Goal: Task Accomplishment & Management: Use online tool/utility

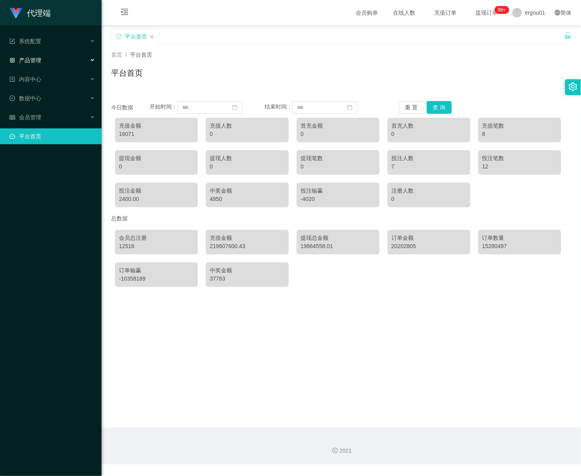
click at [48, 58] on div "产品管理" at bounding box center [51, 60] width 102 height 16
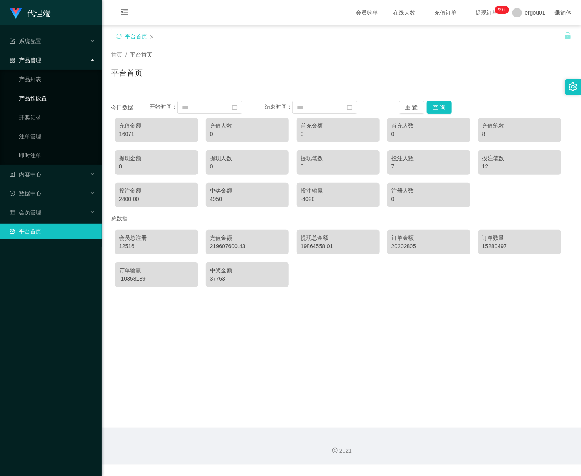
click at [46, 90] on link "产品预设置" at bounding box center [57, 98] width 76 height 16
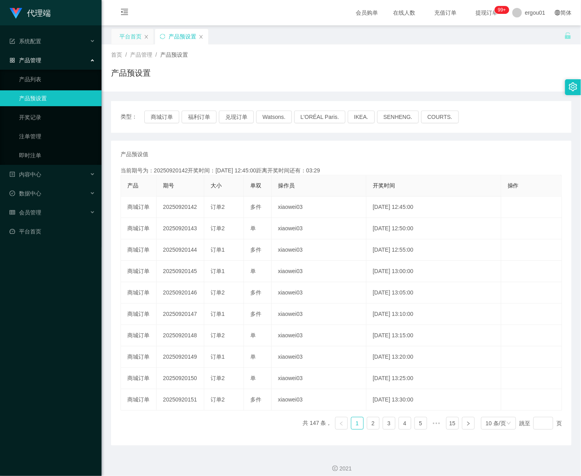
drag, startPoint x: 137, startPoint y: 38, endPoint x: 140, endPoint y: 43, distance: 5.7
click at [136, 38] on div "平台首页" at bounding box center [130, 36] width 22 height 15
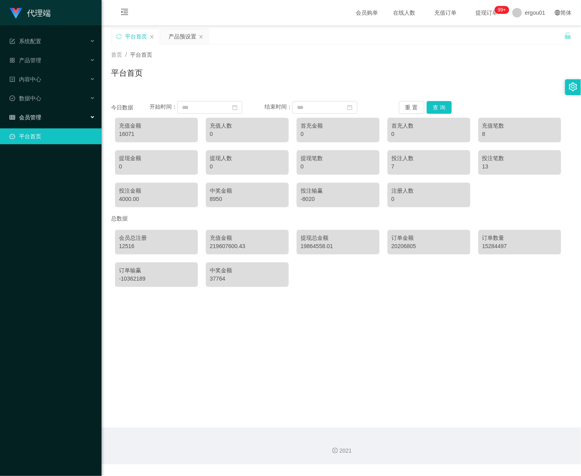
click at [42, 109] on div "会员管理" at bounding box center [51, 117] width 102 height 16
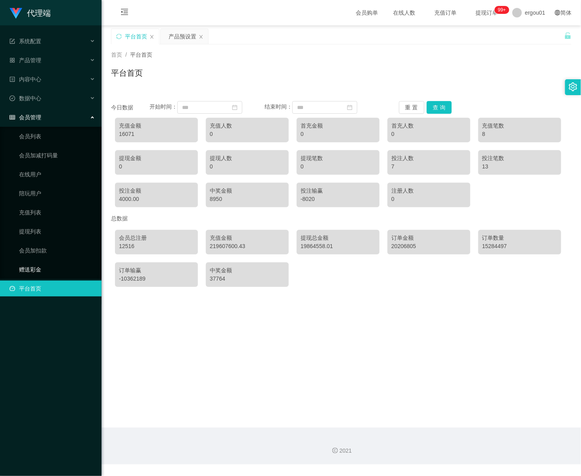
drag, startPoint x: 41, startPoint y: 259, endPoint x: 159, endPoint y: 145, distance: 163.6
click at [40, 262] on link "赠送彩金" at bounding box center [57, 270] width 76 height 16
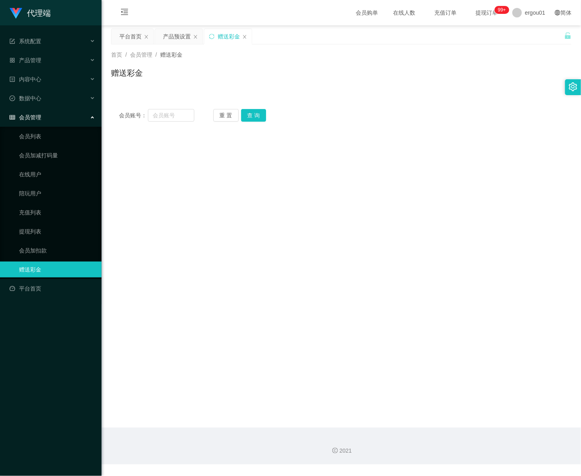
drag, startPoint x: 504, startPoint y: 309, endPoint x: 428, endPoint y: 318, distance: 75.8
click at [498, 310] on main "关闭左侧 关闭右侧 关闭其它 刷新页面 平台首页 产品预设置 赠送彩金 首页 / 会员管理 / 赠送彩金 / 赠送彩金 会员账号： 重 置 查 询 会员账号 …" at bounding box center [342, 226] width 480 height 403
click at [168, 115] on input "text" at bounding box center [171, 115] width 46 height 13
paste input "91768387"
type input "91768387"
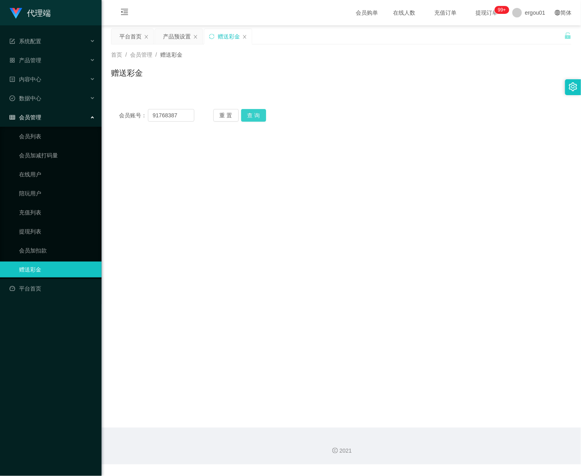
click at [250, 118] on button "查 询" at bounding box center [253, 115] width 25 height 13
click at [257, 114] on button "查 询" at bounding box center [253, 115] width 25 height 13
click at [42, 129] on link "会员列表" at bounding box center [57, 137] width 76 height 16
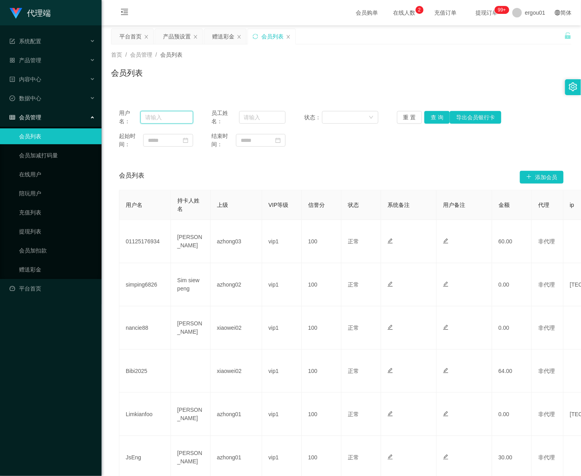
click at [161, 115] on input "text" at bounding box center [166, 117] width 53 height 13
paste input "91768387"
type input "91768387"
click at [428, 114] on button "查 询" at bounding box center [436, 117] width 25 height 13
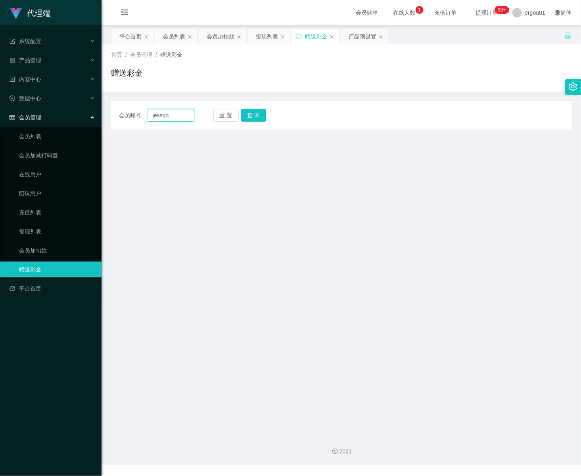
drag, startPoint x: 179, startPoint y: 119, endPoint x: 42, endPoint y: 119, distance: 136.5
click at [42, 119] on section "代理端 系统配置 产品管理 产品列表 产品预设置 开奖记录 注单管理 即时注单 内容中心 数据中心 会员管理 会员列表 会员加减打码量 在线用户 陪玩用户 充…" at bounding box center [290, 233] width 581 height 466
paste input "91768387"
type input "91768387"
click at [261, 115] on button "查 询" at bounding box center [253, 115] width 25 height 13
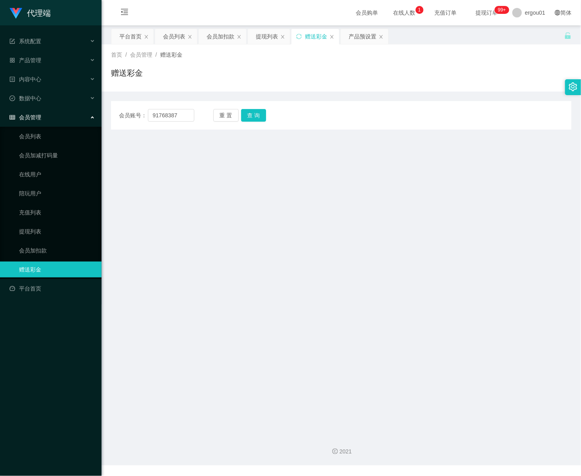
click at [275, 351] on main "关闭左侧 关闭右侧 关闭其它 刷新页面 平台首页 会员列表 会员加扣款 提现列表 赠送彩金 产品预设置 首页 / 会员管理 / 赠送彩金 / 赠送彩金 会员账…" at bounding box center [342, 226] width 480 height 403
drag, startPoint x: 187, startPoint y: 116, endPoint x: -78, endPoint y: 89, distance: 266.3
click at [0, 89] on html "代理端 系统配置 产品管理 产品列表 产品预设置 开奖记录 注单管理 即时注单 内容中心 数据中心 会员管理 会员列表 会员加减打码量 在线用户 陪玩用户 充…" at bounding box center [290, 238] width 581 height 476
drag, startPoint x: 249, startPoint y: 113, endPoint x: 244, endPoint y: 113, distance: 5.2
click at [249, 113] on button "查 询" at bounding box center [253, 115] width 25 height 13
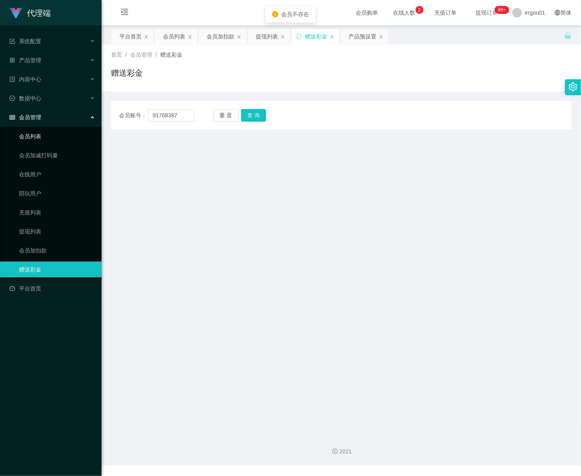
click at [38, 129] on link "会员列表" at bounding box center [57, 137] width 76 height 16
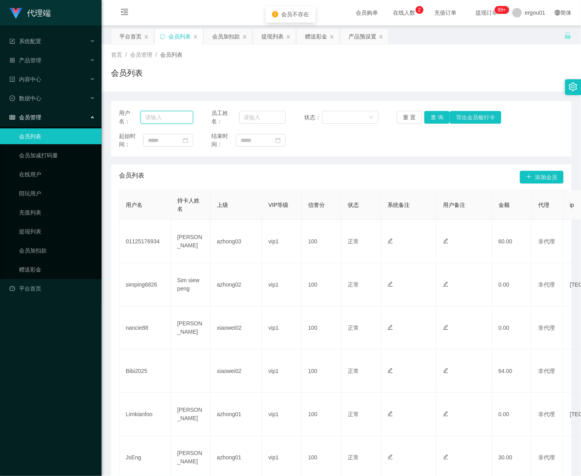
drag, startPoint x: 163, startPoint y: 117, endPoint x: 194, endPoint y: 120, distance: 31.5
click at [163, 118] on input "text" at bounding box center [166, 117] width 53 height 13
paste input "91768387"
type input "91768387"
click at [436, 117] on button "查 询" at bounding box center [436, 117] width 25 height 13
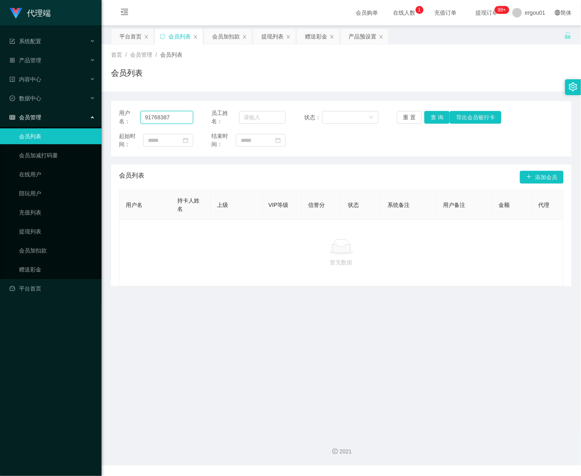
drag, startPoint x: 183, startPoint y: 116, endPoint x: 25, endPoint y: 104, distance: 158.4
click at [25, 104] on section "代理端 系统配置 产品管理 产品列表 产品预设置 开奖记录 注单管理 即时注单 内容中心 数据中心 会员管理 会员列表 会员加减打码量 在线用户 陪玩用户 充…" at bounding box center [290, 233] width 581 height 466
click at [432, 117] on button "查 询" at bounding box center [436, 117] width 25 height 13
drag, startPoint x: 48, startPoint y: 264, endPoint x: 146, endPoint y: 209, distance: 112.9
click at [48, 265] on link "赠送彩金" at bounding box center [57, 270] width 76 height 16
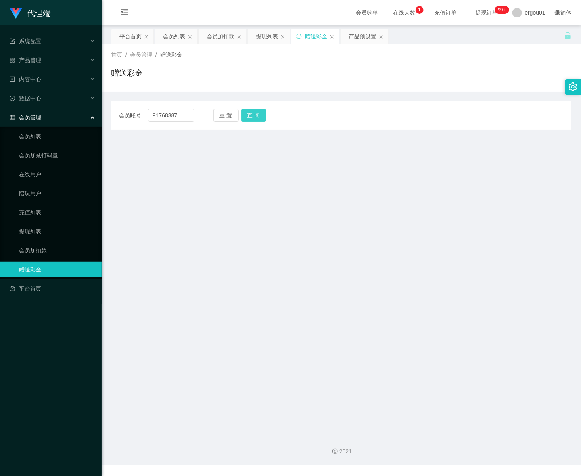
click at [251, 113] on button "查 询" at bounding box center [253, 115] width 25 height 13
click at [256, 115] on button "查 询" at bounding box center [253, 115] width 25 height 13
drag, startPoint x: 190, startPoint y: 115, endPoint x: 19, endPoint y: 110, distance: 171.5
click at [20, 111] on section "代理端 系统配置 产品管理 产品列表 产品预设置 开奖记录 注单管理 即时注单 内容中心 数据中心 会员管理 会员列表 会员加减打码量 在线用户 陪玩用户 充…" at bounding box center [290, 233] width 581 height 466
click at [171, 116] on input "text" at bounding box center [171, 115] width 46 height 13
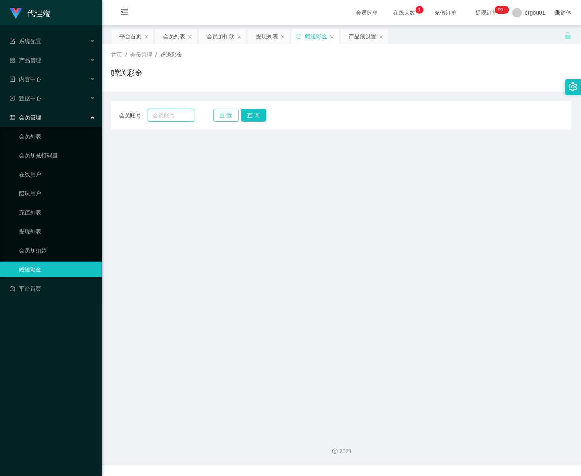
paste input "91768387"
type input "91768387"
drag, startPoint x: 257, startPoint y: 113, endPoint x: 257, endPoint y: 126, distance: 12.7
click at [255, 113] on button "查 询" at bounding box center [253, 115] width 25 height 13
click at [164, 115] on input "91768387" at bounding box center [171, 115] width 46 height 13
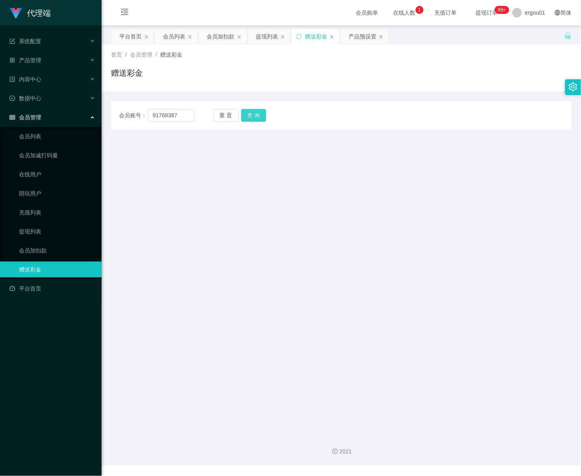
click at [250, 115] on button "查 询" at bounding box center [253, 115] width 25 height 13
click at [251, 114] on button "查 询" at bounding box center [253, 115] width 25 height 13
click at [260, 117] on button "查 询" at bounding box center [253, 115] width 25 height 13
drag, startPoint x: 184, startPoint y: 115, endPoint x: -45, endPoint y: 122, distance: 229.0
click at [0, 122] on html "代理端 系统配置 产品管理 产品列表 产品预设置 开奖记录 注单管理 即时注单 内容中心 数据中心 会员管理 会员列表 会员加减打码量 在线用户 陪玩用户 充…" at bounding box center [290, 238] width 581 height 476
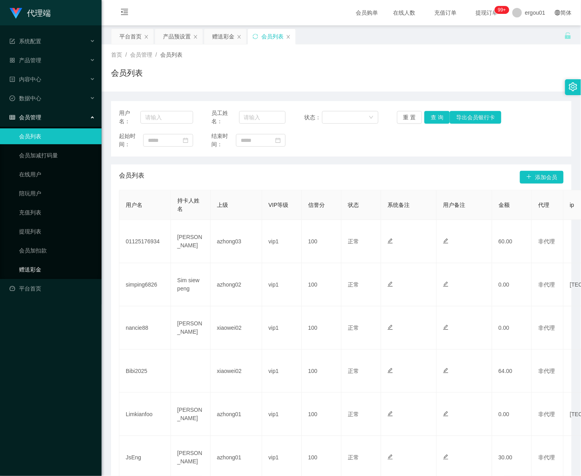
click at [62, 263] on link "赠送彩金" at bounding box center [57, 270] width 76 height 16
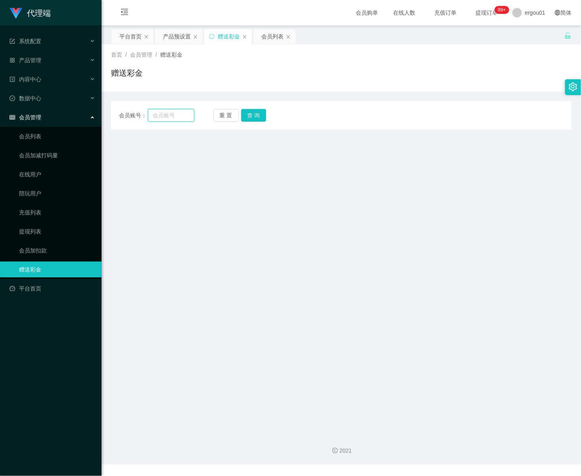
click at [159, 115] on input "text" at bounding box center [171, 115] width 46 height 13
paste input "91768387"
type input "91768387"
click at [246, 111] on button "查 询" at bounding box center [253, 115] width 25 height 13
click at [470, 192] on main "关闭左侧 关闭右侧 关闭其它 刷新页面 平台首页 产品预设置 赠送彩金 会员列表 首页 / 会员管理 / 赠送彩金 / 赠送彩金 会员账号： 91768387…" at bounding box center [342, 226] width 480 height 403
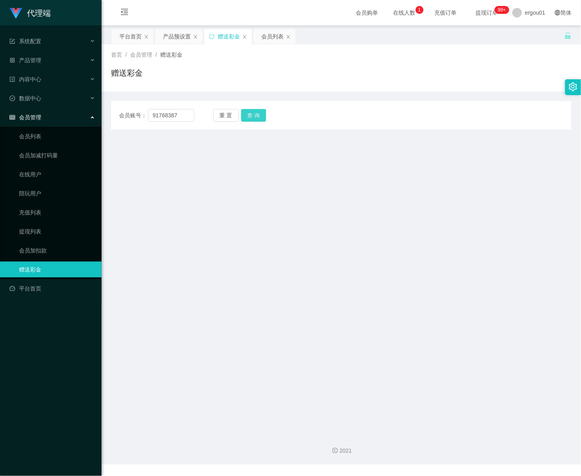
click at [261, 117] on button "查 询" at bounding box center [253, 115] width 25 height 13
drag, startPoint x: 181, startPoint y: 112, endPoint x: -60, endPoint y: 98, distance: 241.6
click at [0, 98] on html "代理端 系统配置 产品管理 内容中心 数据中心 会员管理 会员列表 会员加减打码量 在线用户 陪玩用户 充值列表 提现列表 会员加扣款 赠送彩金 平台首页 保…" at bounding box center [290, 238] width 581 height 476
click at [168, 115] on input "text" at bounding box center [171, 115] width 46 height 13
paste input "91768387"
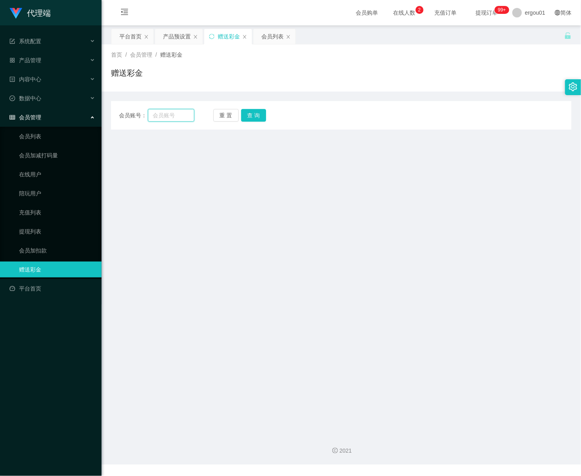
type input "91768387"
click at [258, 117] on button "查 询" at bounding box center [253, 115] width 25 height 13
click at [254, 118] on button "查 询" at bounding box center [253, 115] width 25 height 13
click at [181, 38] on div "产品预设置" at bounding box center [177, 36] width 28 height 15
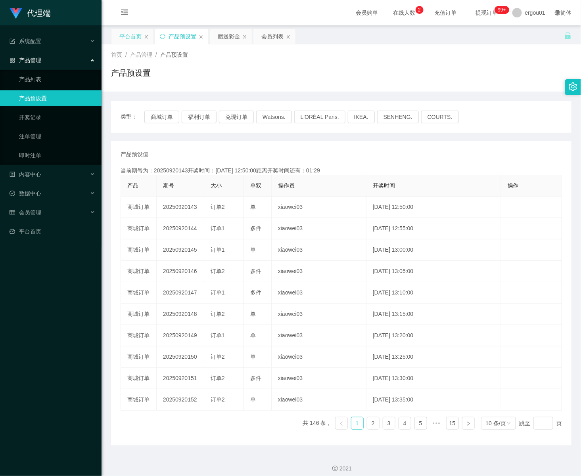
click at [132, 39] on div "平台首页" at bounding box center [130, 36] width 22 height 15
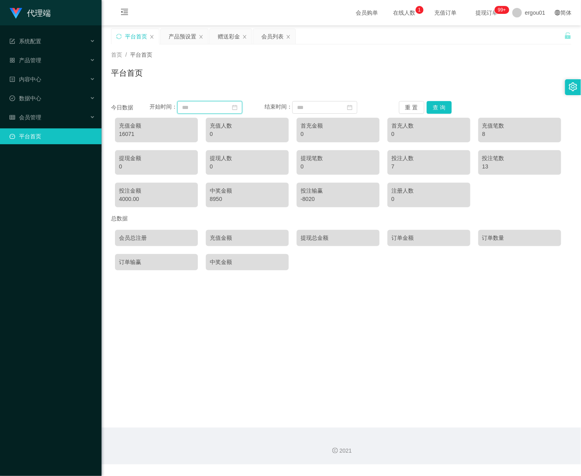
click at [202, 108] on input at bounding box center [209, 107] width 65 height 13
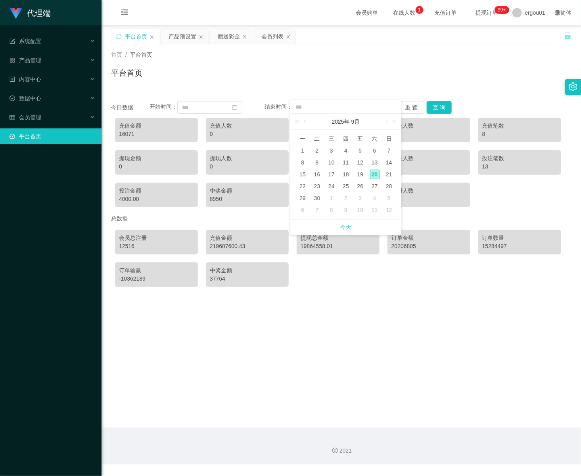
drag, startPoint x: 324, startPoint y: 71, endPoint x: 228, endPoint y: 76, distance: 95.8
click at [315, 76] on div "平台首页" at bounding box center [341, 76] width 461 height 18
drag, startPoint x: 184, startPoint y: 37, endPoint x: 193, endPoint y: 43, distance: 11.0
click at [184, 37] on div "产品预设置" at bounding box center [183, 36] width 28 height 15
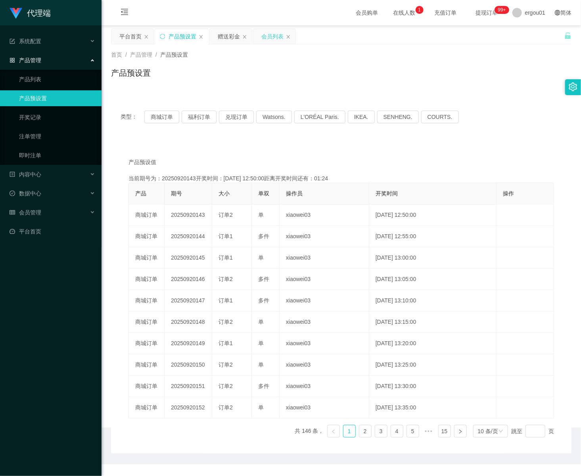
click at [282, 35] on div "会员列表" at bounding box center [272, 36] width 22 height 15
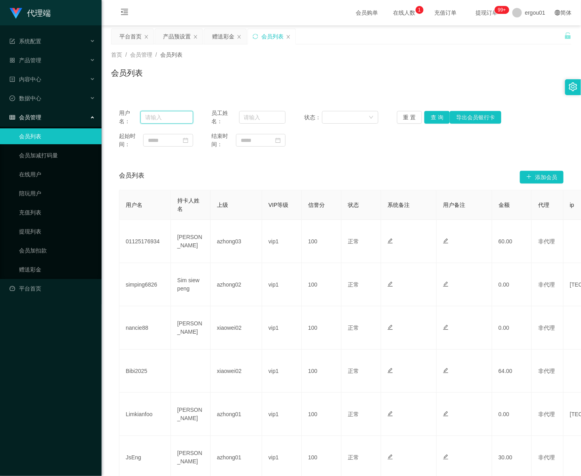
click at [159, 121] on input "text" at bounding box center [166, 117] width 53 height 13
paste input "91768387"
type input "91768387"
click at [431, 118] on button "查 询" at bounding box center [436, 117] width 25 height 13
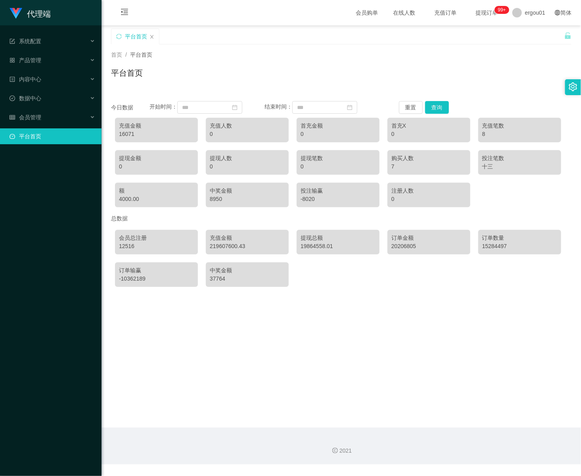
click at [287, 64] on div "首页 / 平台首页 / 平台首页" at bounding box center [341, 68] width 461 height 35
click at [33, 109] on div "会员管理" at bounding box center [51, 117] width 102 height 16
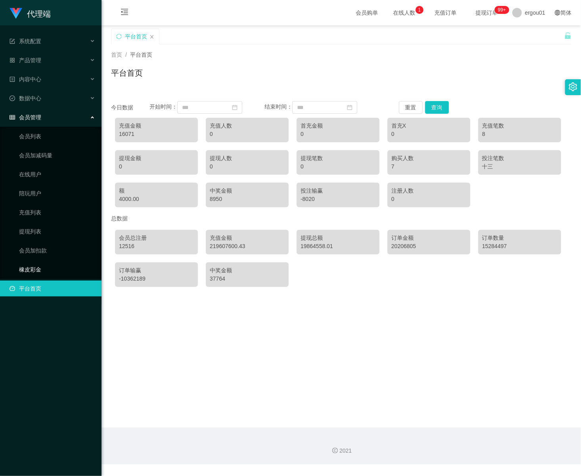
click at [38, 262] on link "橡皮彩金" at bounding box center [57, 270] width 76 height 16
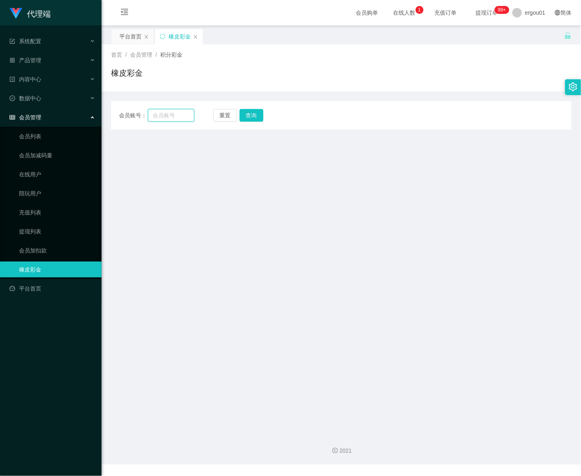
click at [174, 119] on input "text" at bounding box center [171, 115] width 46 height 13
click at [121, 180] on main "关闭门户 关闭右侧 关闭其他 刷新页面 平台首页 橡皮彩金 首页 / 会员管理 / 积分彩金 / 橡皮彩金 会员账号： 重置 查询 会员账号 会员姓名 账号余…" at bounding box center [342, 226] width 480 height 403
click at [163, 113] on input "text" at bounding box center [171, 115] width 46 height 13
paste input "91768387"
type input "91768387"
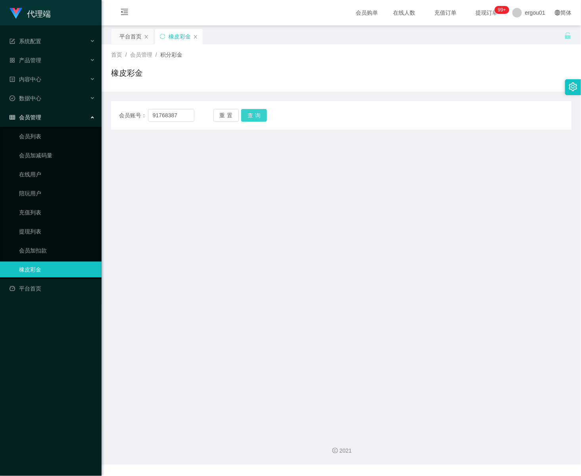
drag, startPoint x: 252, startPoint y: 112, endPoint x: 275, endPoint y: 129, distance: 28.2
click at [254, 113] on button "查询" at bounding box center [254, 115] width 26 height 13
click at [259, 113] on button "查询" at bounding box center [254, 115] width 26 height 13
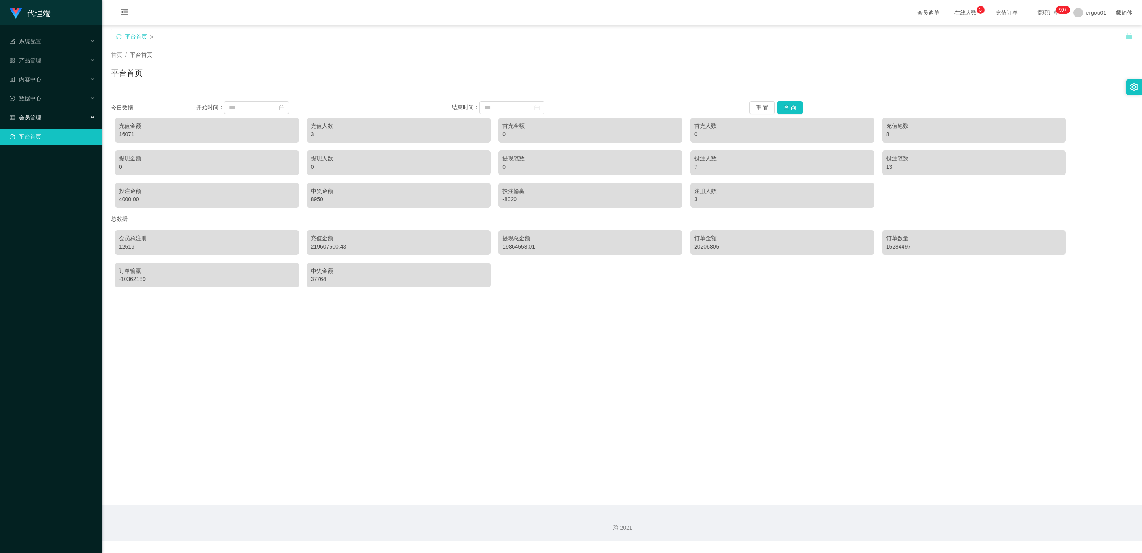
click at [67, 110] on div "会员管理" at bounding box center [51, 117] width 102 height 16
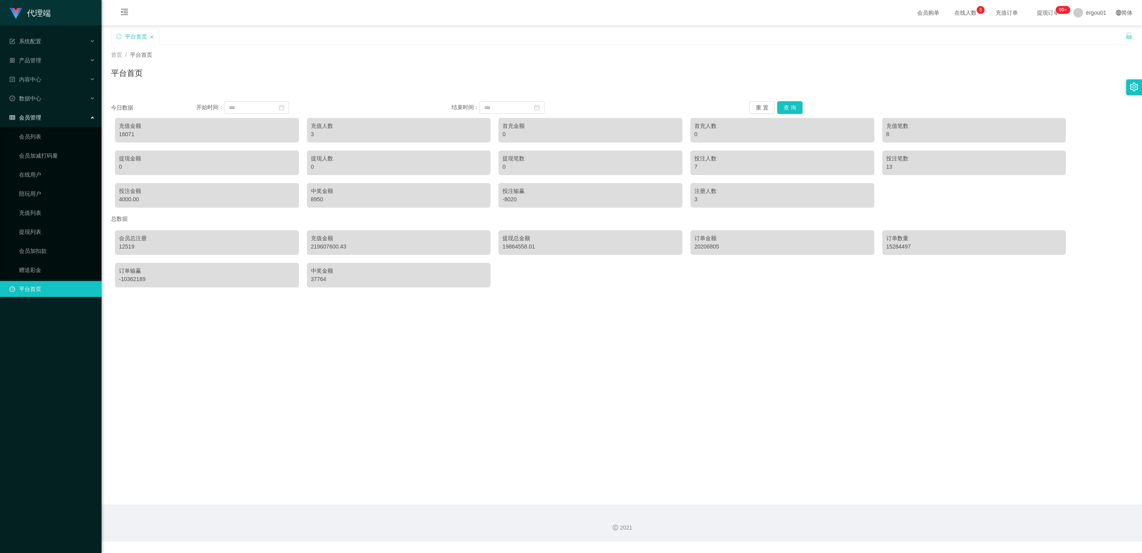
click at [41, 127] on ul "会员列表 会员加减打码量 在线用户 陪玩用户 充值列表 提现列表 会员加扣款 赠送彩金" at bounding box center [51, 203] width 102 height 152
click at [26, 131] on link "会员列表" at bounding box center [57, 137] width 76 height 16
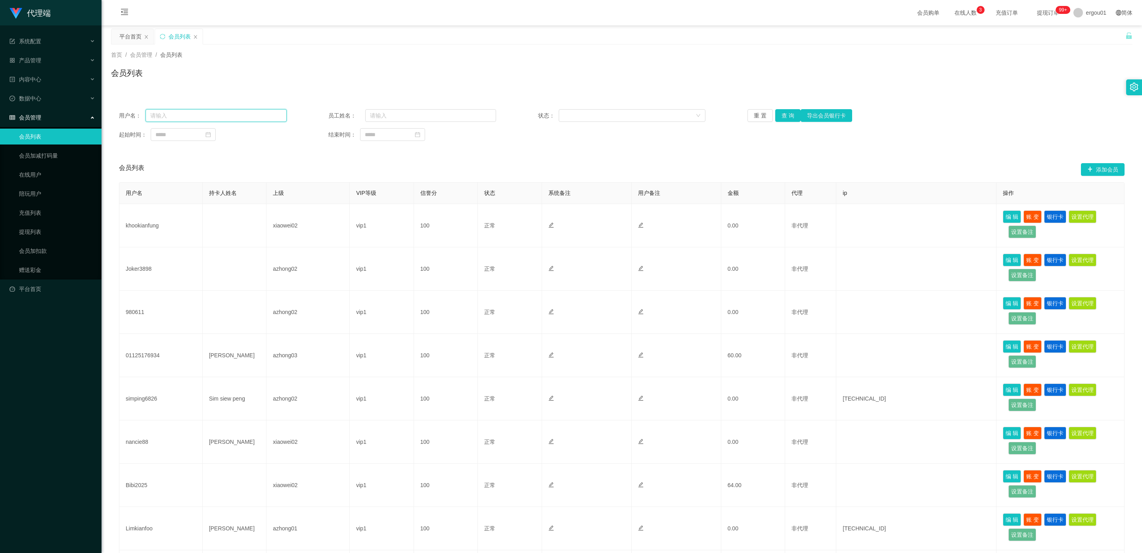
click at [200, 118] on input "text" at bounding box center [216, 115] width 141 height 13
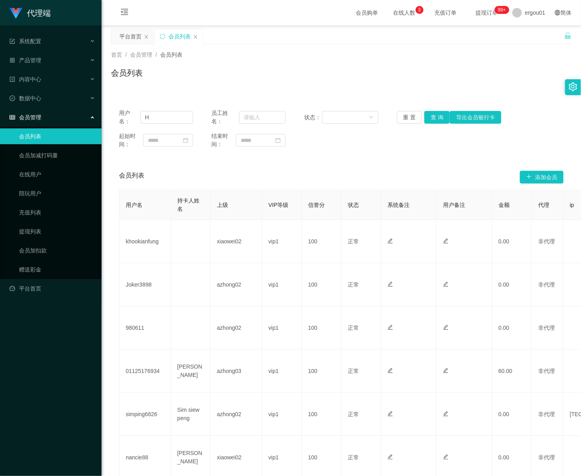
click at [313, 71] on div "会员列表" at bounding box center [341, 76] width 461 height 18
drag, startPoint x: 171, startPoint y: 116, endPoint x: -82, endPoint y: 99, distance: 253.2
click at [0, 99] on html "代理端 系统配置 产品管理 内容中心 数据中心 会员管理 会员列表 会员加减打码量 在线用户 陪玩用户 充值列表 提现列表 会员加扣款 赠送彩金 平台首页 保…" at bounding box center [290, 238] width 581 height 476
paste input "an2786"
type input "Han2786"
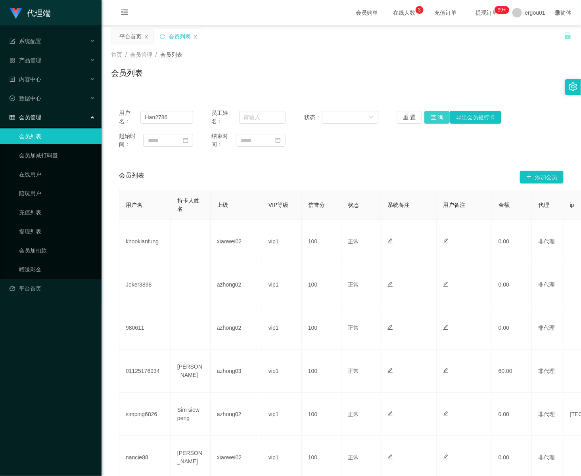
drag, startPoint x: 434, startPoint y: 118, endPoint x: 428, endPoint y: 125, distance: 9.3
click at [436, 118] on button "查 询" at bounding box center [436, 117] width 25 height 13
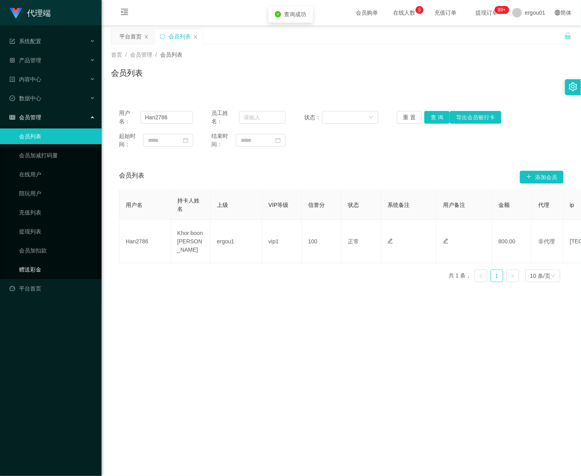
click at [41, 262] on link "赠送彩金" at bounding box center [57, 270] width 76 height 16
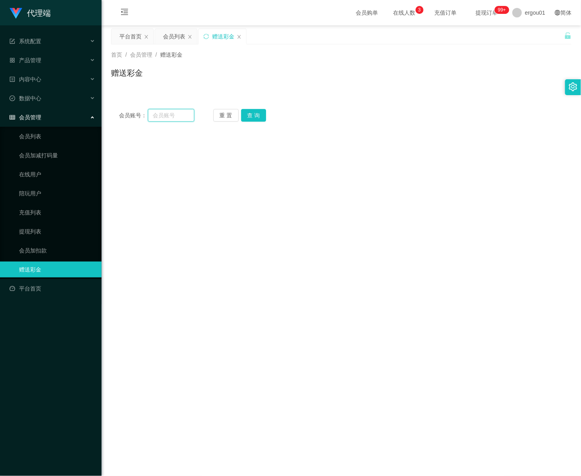
click at [174, 118] on input "text" at bounding box center [171, 115] width 46 height 13
paste input "Han2786"
type input "Han2786"
click at [249, 112] on button "查 询" at bounding box center [253, 115] width 25 height 13
